Goal: Task Accomplishment & Management: Manage account settings

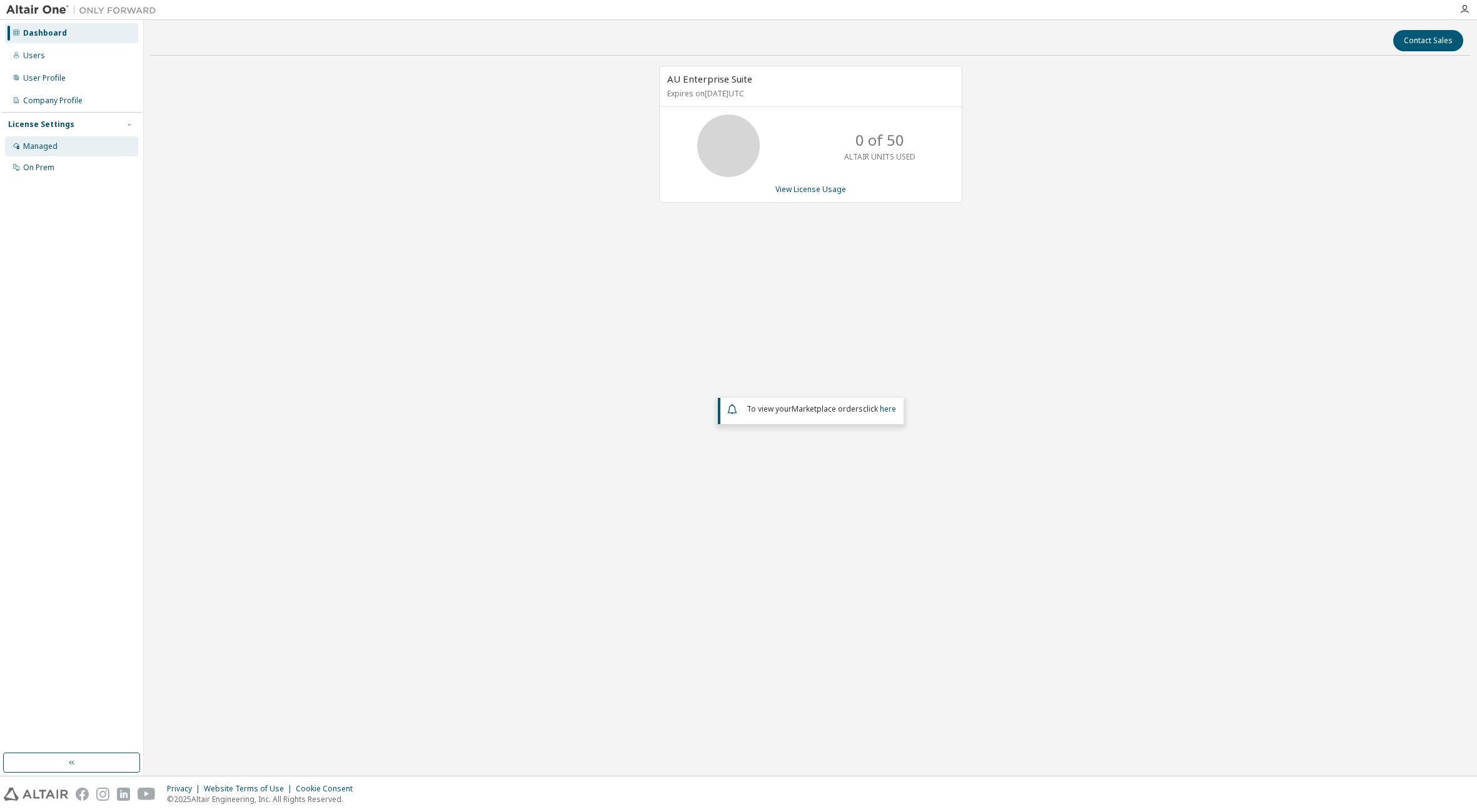
click at [87, 145] on div "Managed" at bounding box center [71, 146] width 133 height 20
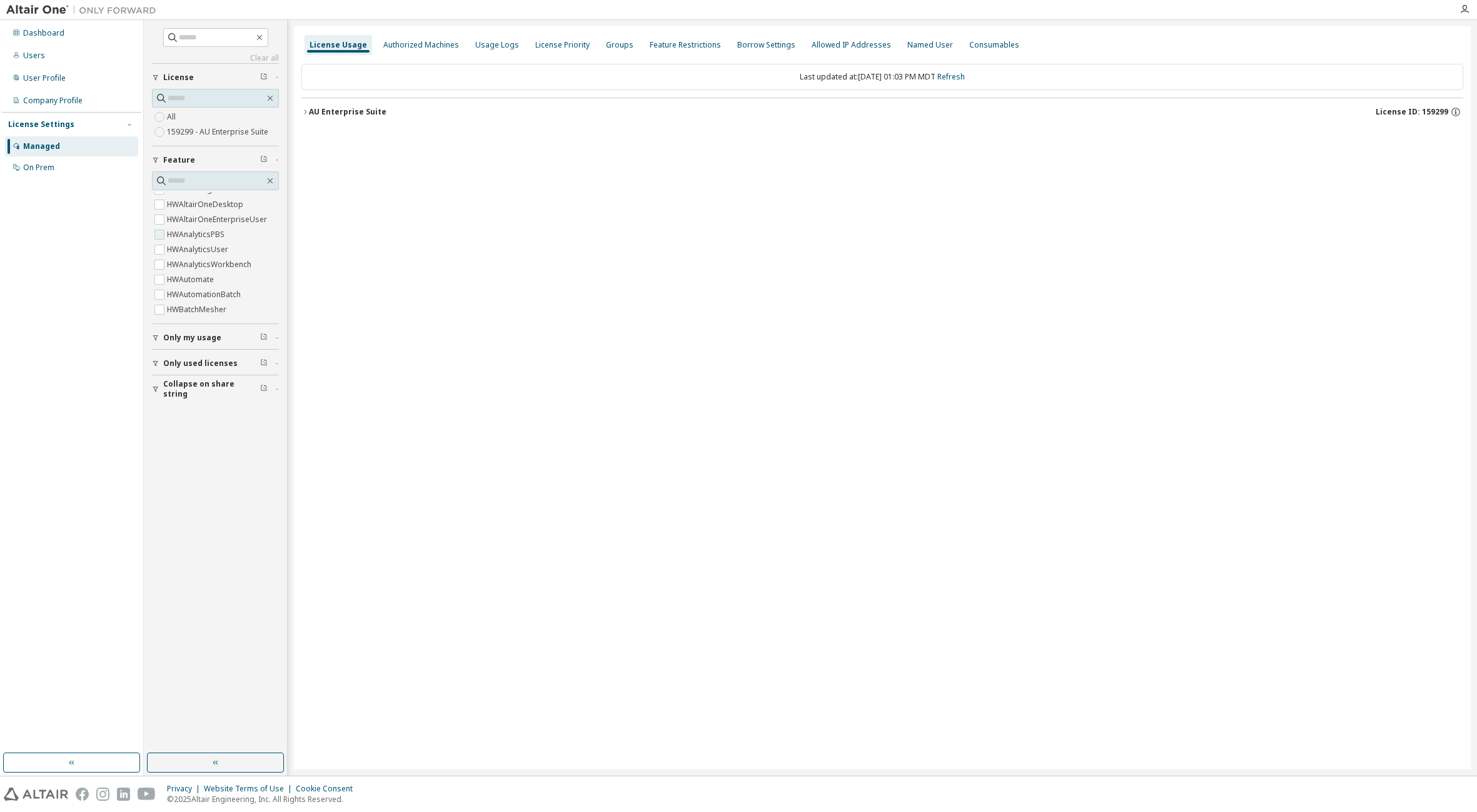
scroll to position [312, 0]
click at [279, 199] on div "HyperWorks GlobalZoneAM HWAIFPBS HWAMDCPrivateAuthoring HWAMDCPrivateExplorerPl…" at bounding box center [215, 254] width 127 height 125
click at [221, 132] on label "159299 - AU Enterprise Suite" at bounding box center [219, 132] width 104 height 15
click at [306, 110] on icon "button" at bounding box center [305, 111] width 7 height 7
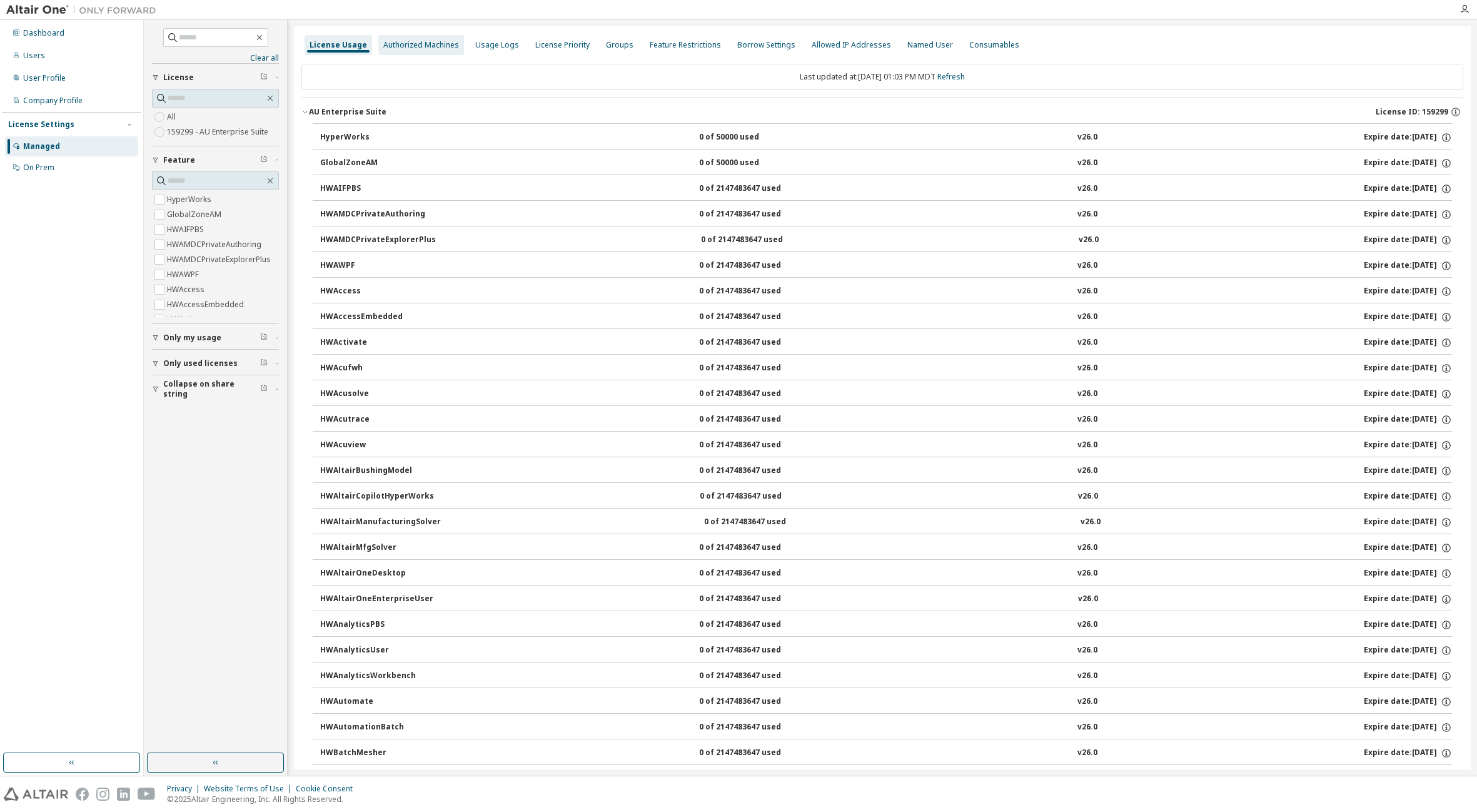
click at [446, 45] on div "Authorized Machines" at bounding box center [421, 45] width 76 height 10
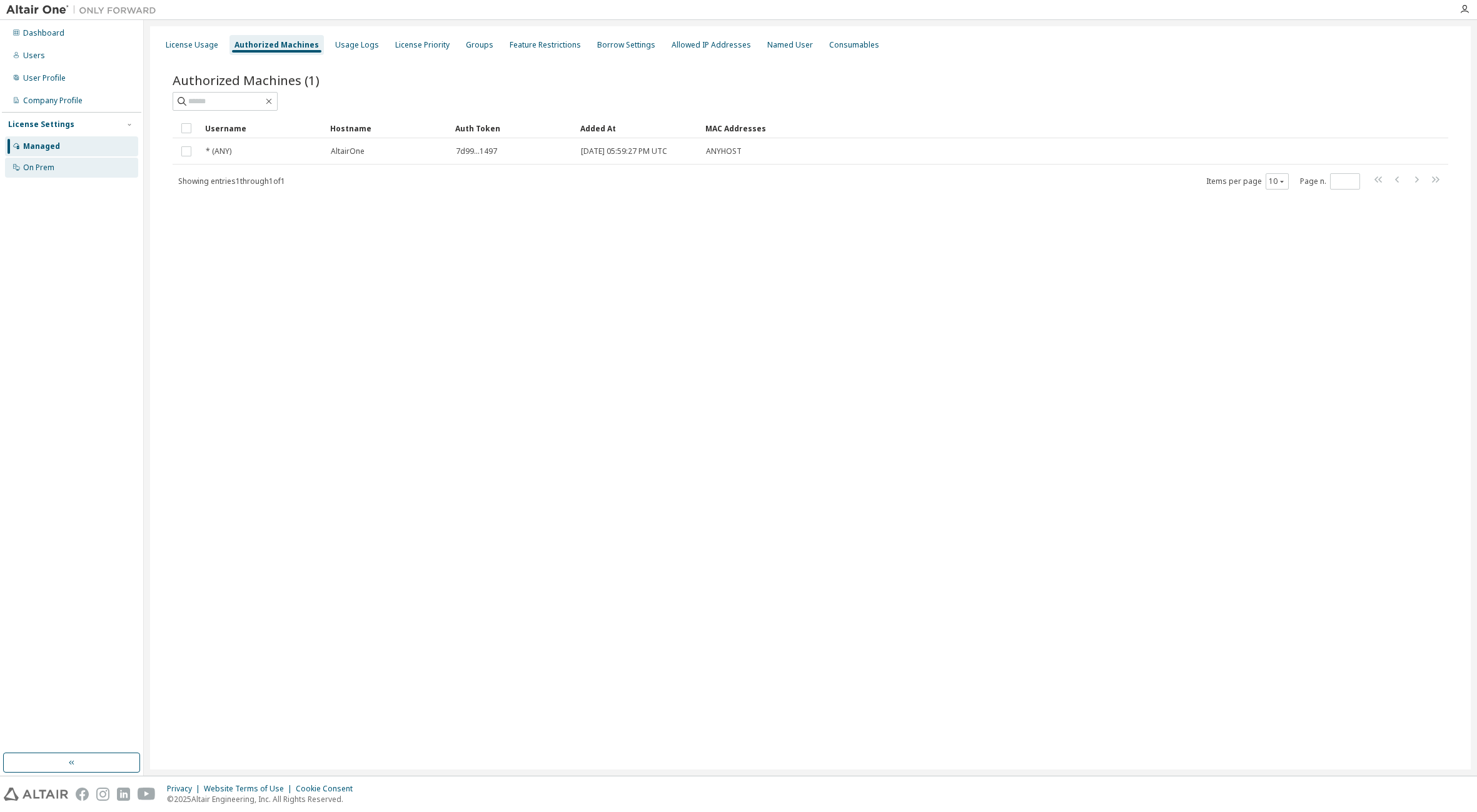
click at [50, 170] on div "On Prem" at bounding box center [39, 168] width 32 height 10
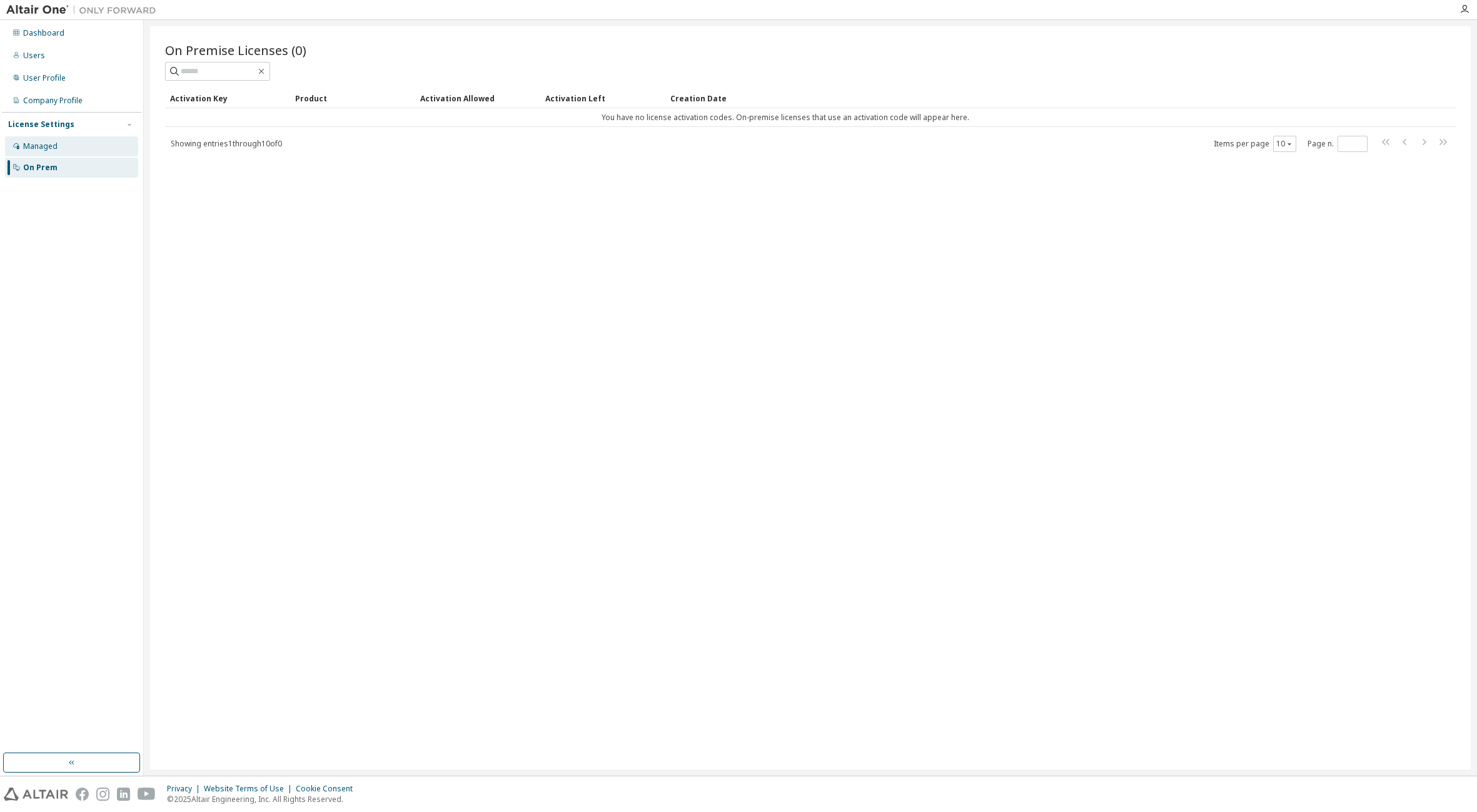
click at [45, 150] on div "Managed" at bounding box center [40, 146] width 34 height 10
